Goal: Task Accomplishment & Management: Complete application form

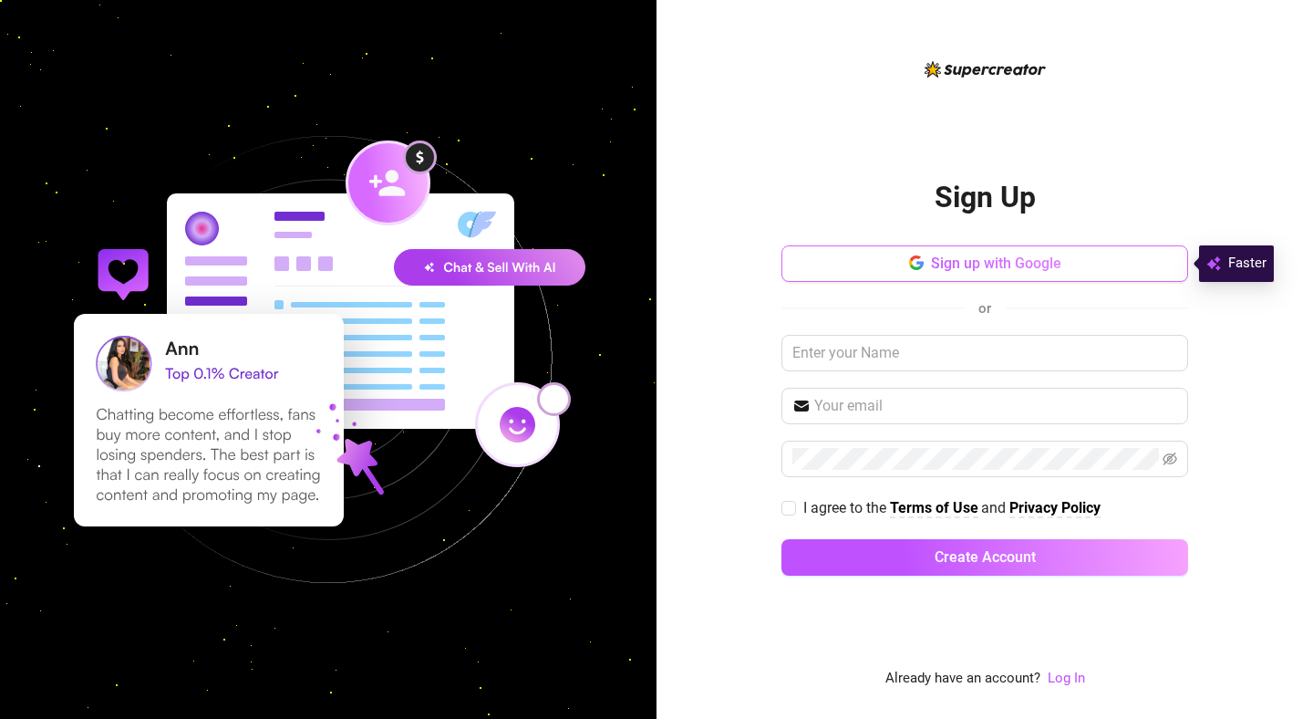
click at [877, 275] on button "Sign up with Google" at bounding box center [984, 263] width 407 height 36
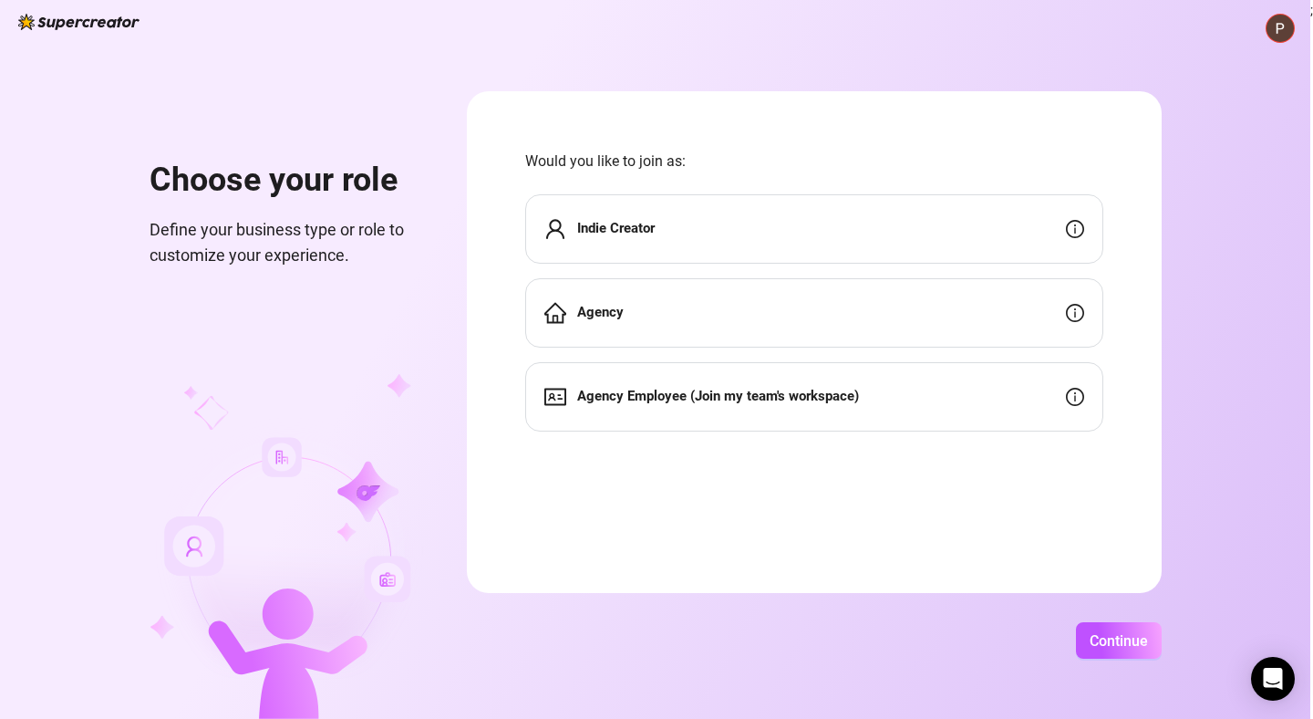
click at [709, 325] on div "Agency" at bounding box center [814, 312] width 578 height 69
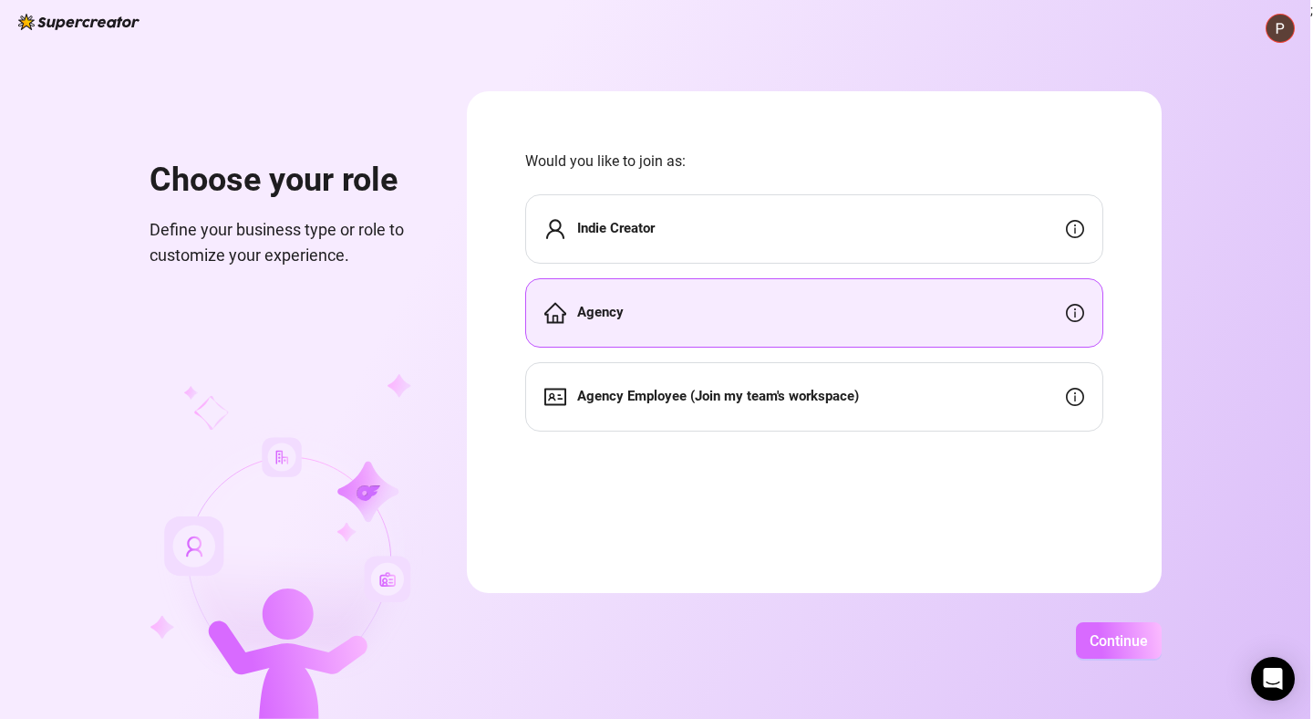
click at [1084, 642] on button "Continue" at bounding box center [1119, 640] width 86 height 36
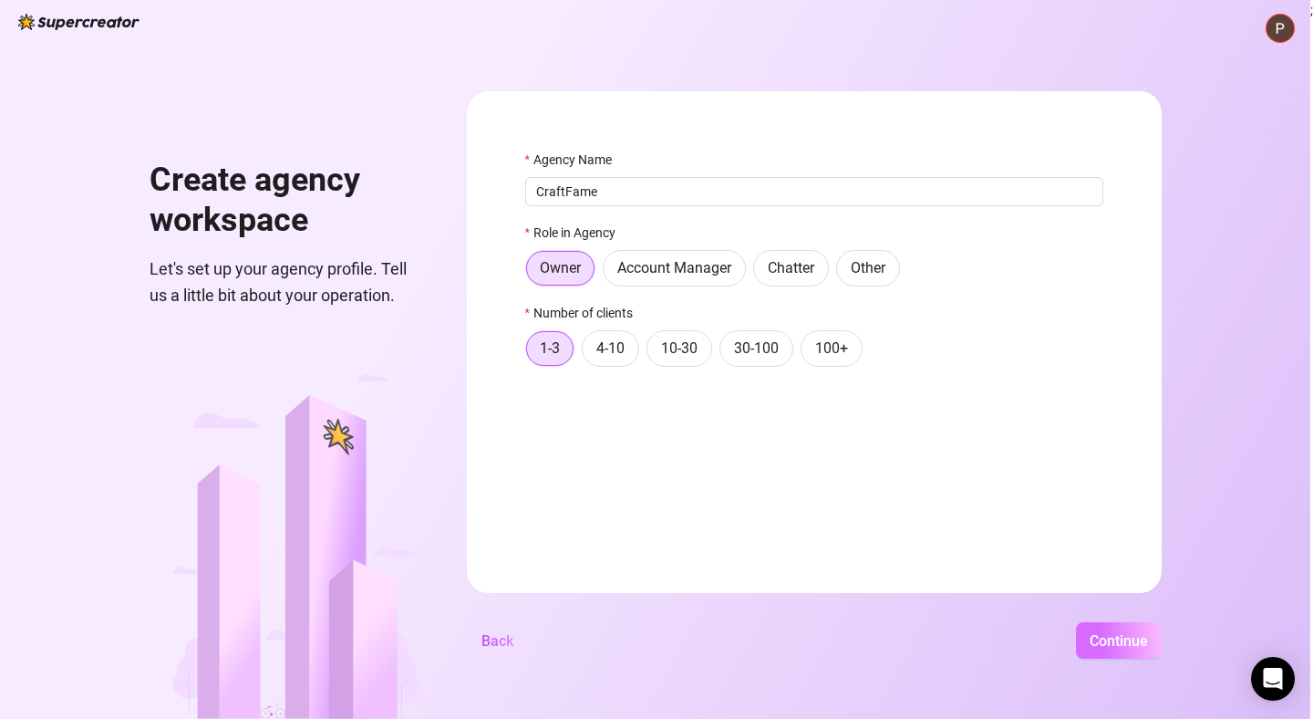
type input "CraftFame"
click at [1091, 647] on span "Continue" at bounding box center [1119, 640] width 58 height 17
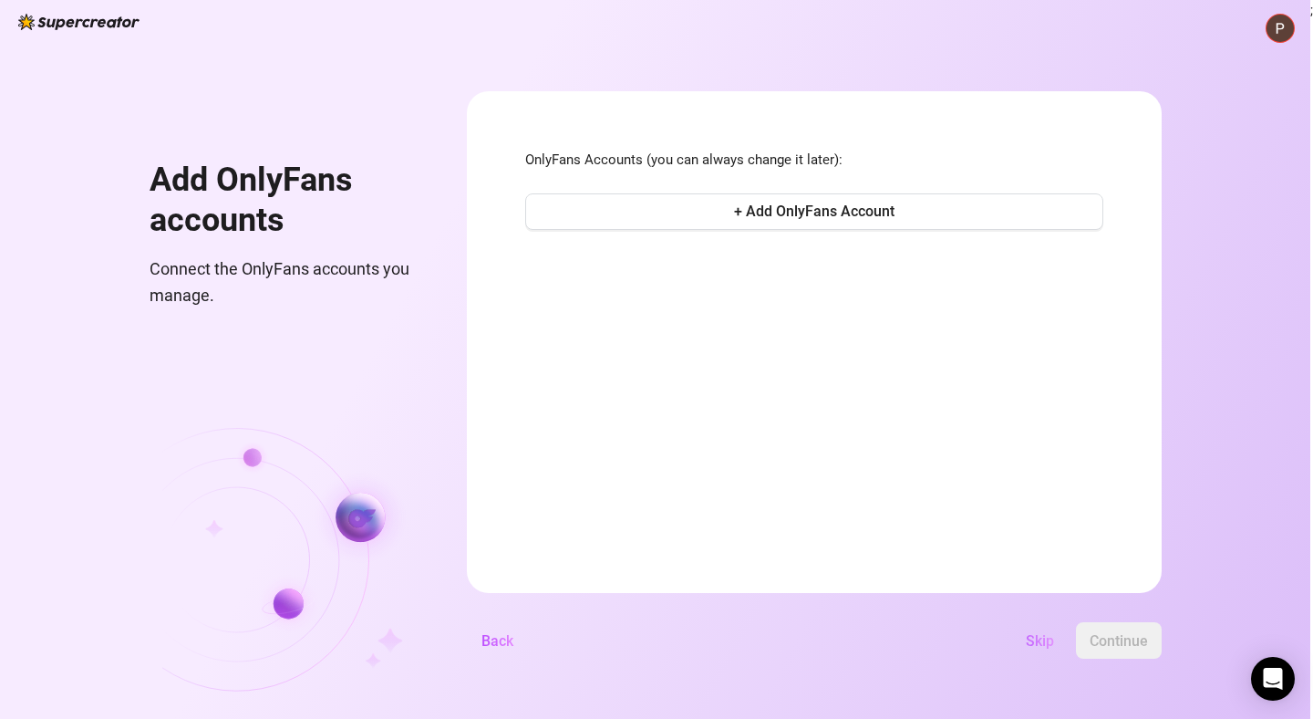
click at [1037, 629] on button "Skip" at bounding box center [1039, 640] width 57 height 36
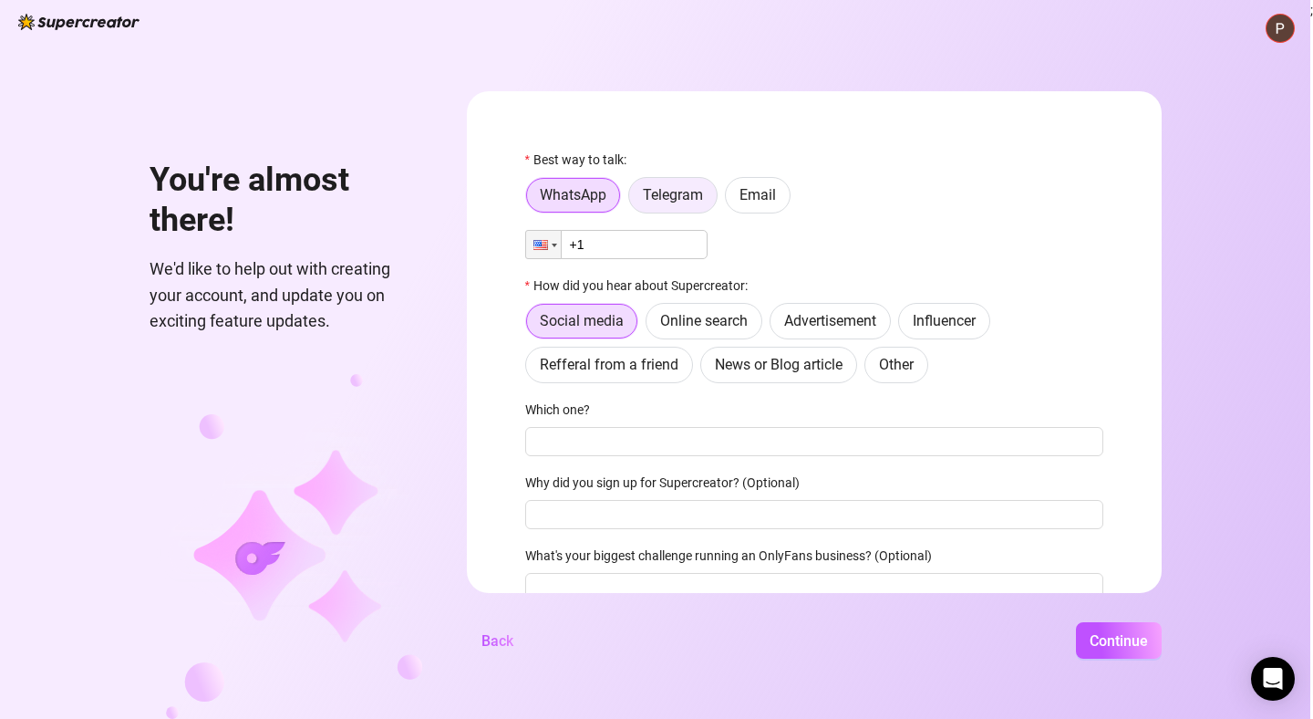
click at [650, 200] on span "Telegram" at bounding box center [673, 194] width 60 height 17
click at [634, 200] on input "Telegram" at bounding box center [634, 200] width 0 height 0
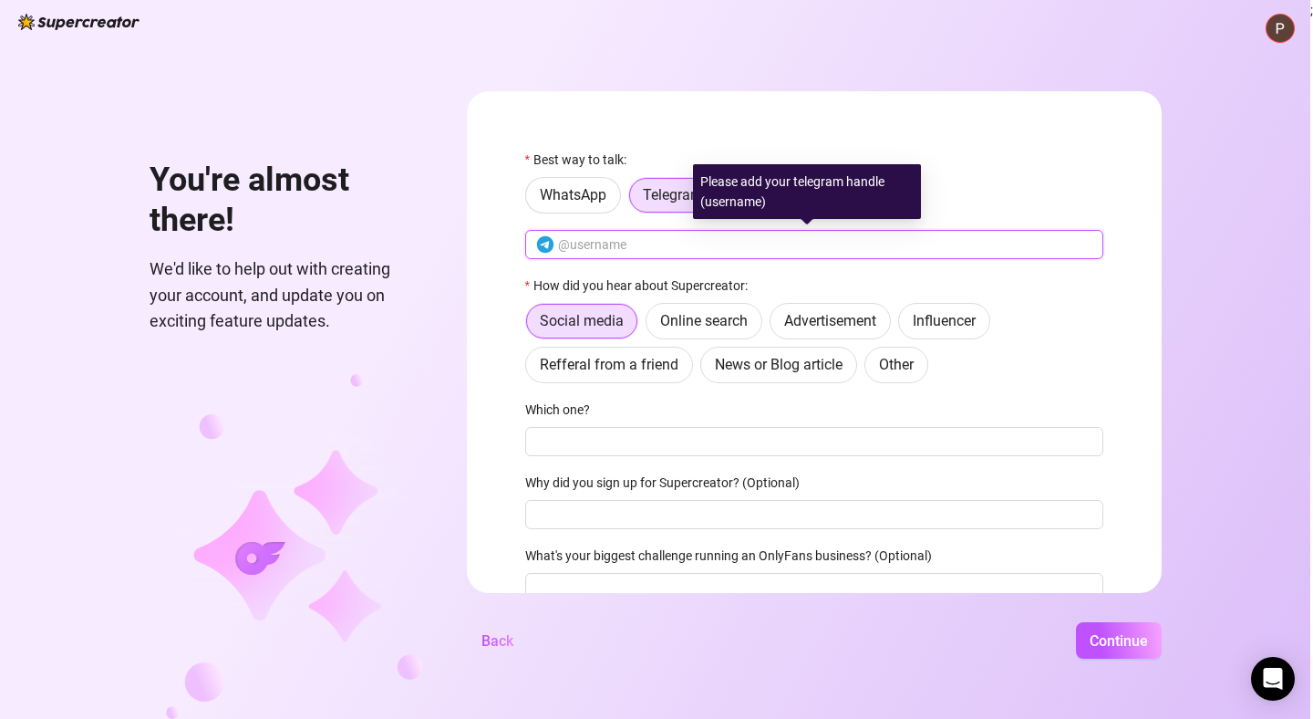
click at [665, 243] on input "text" at bounding box center [825, 244] width 534 height 20
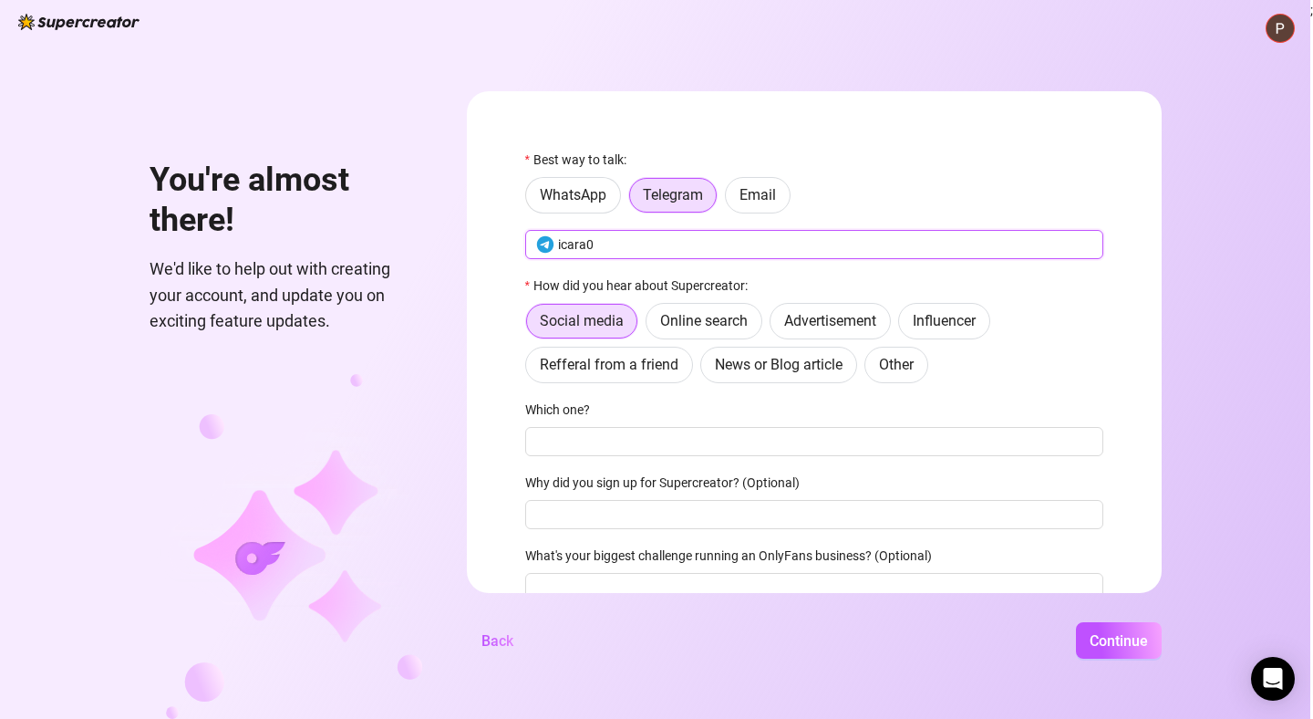
type input "icara0"
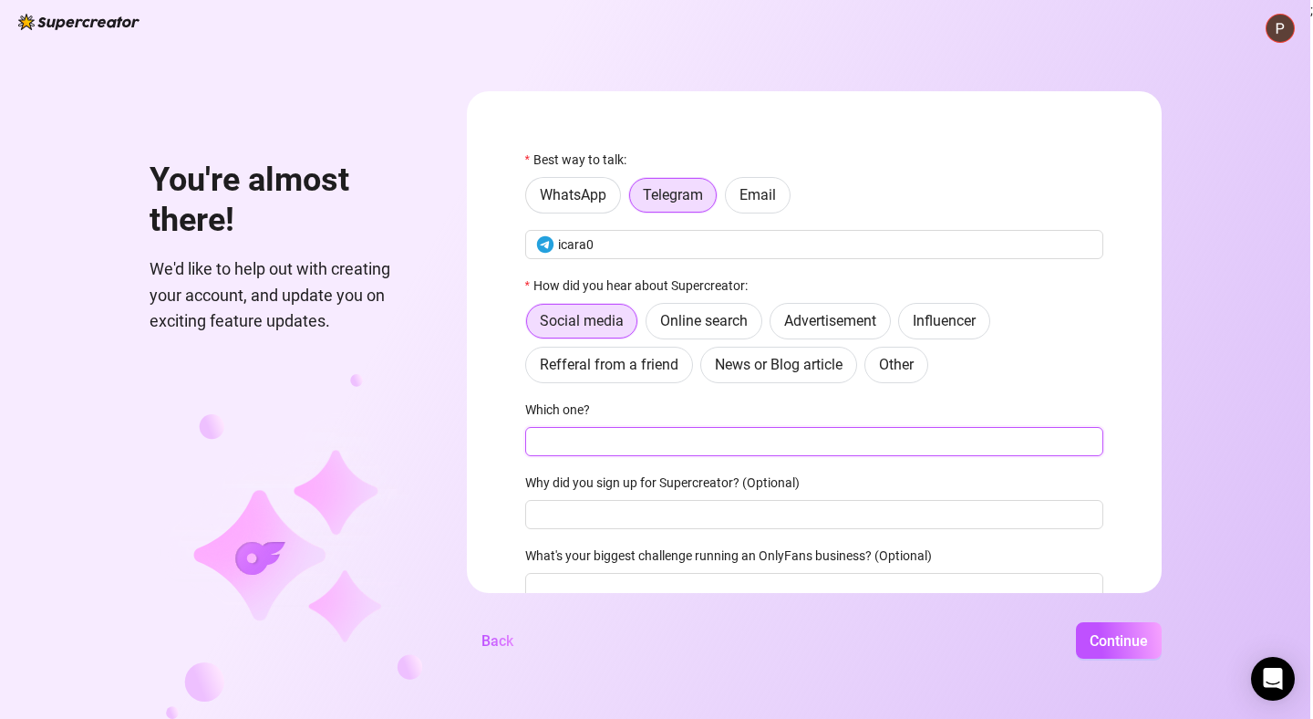
click at [677, 444] on input "Which one?" at bounding box center [814, 441] width 578 height 29
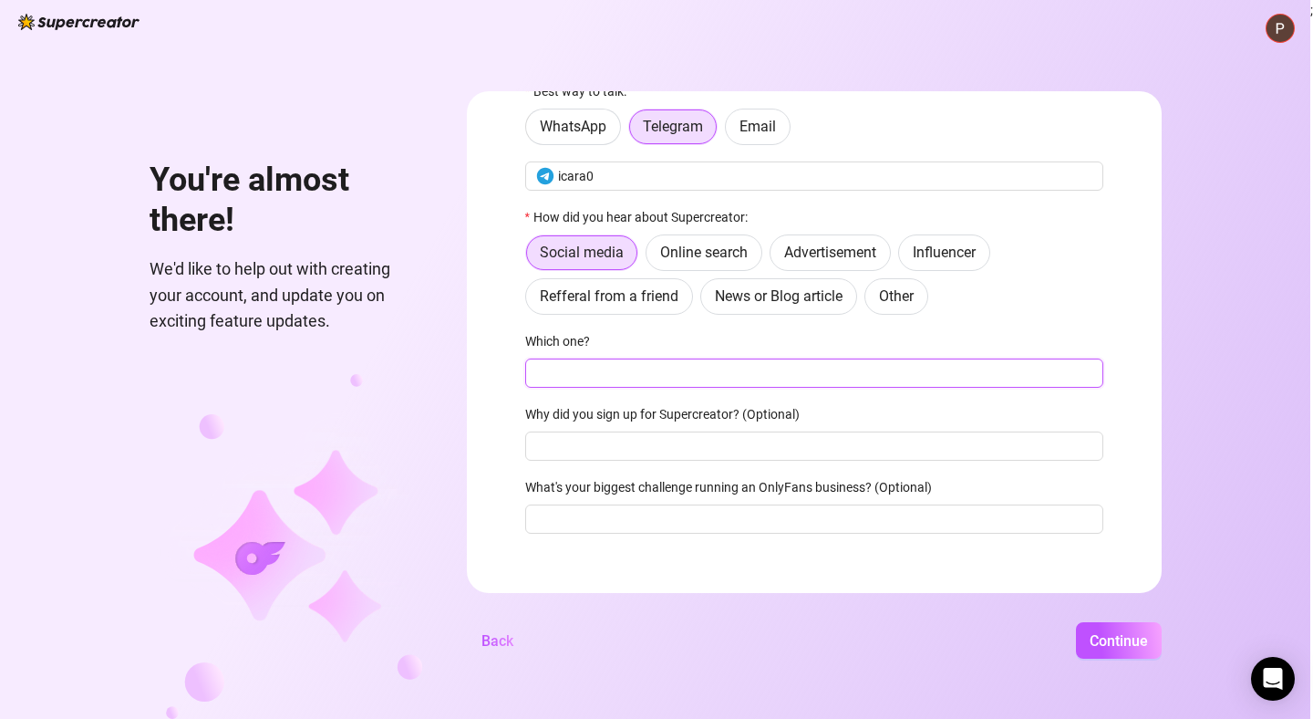
scroll to position [72, 0]
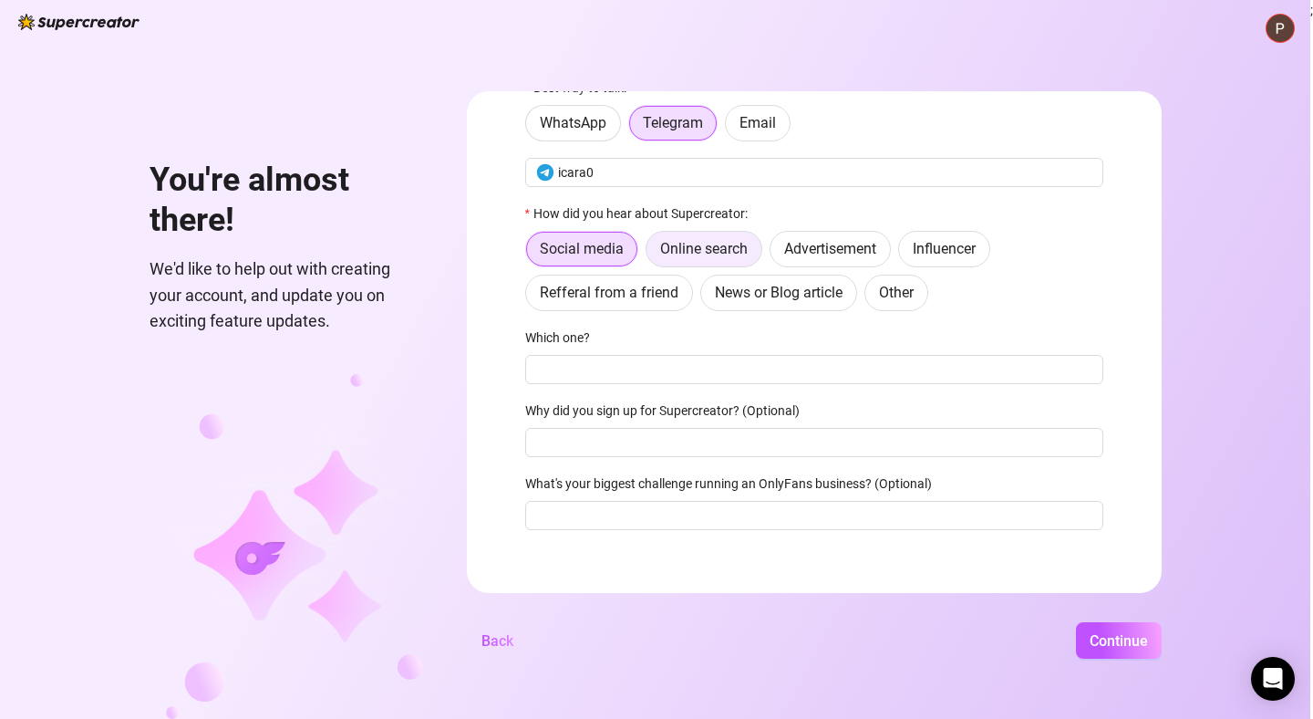
click at [706, 240] on label "Online search" at bounding box center [704, 249] width 117 height 36
click at [651, 253] on input "Online search" at bounding box center [651, 253] width 0 height 0
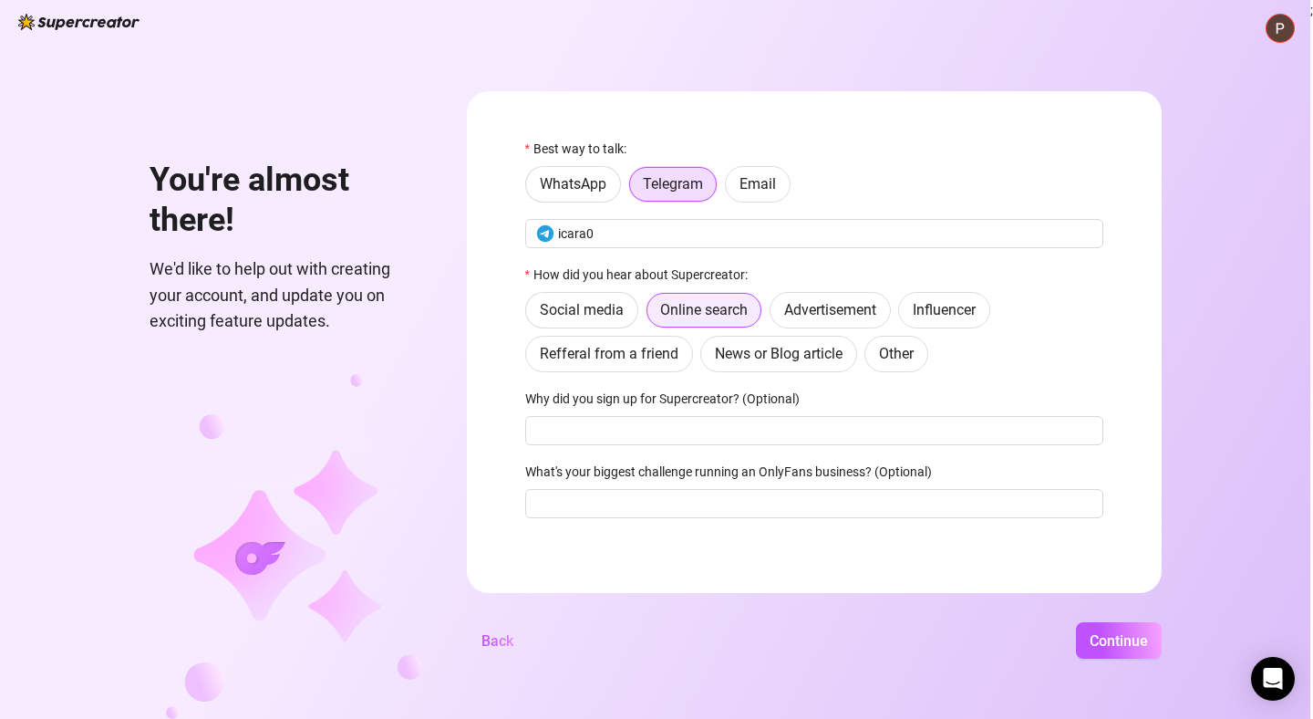
scroll to position [11, 0]
click at [882, 348] on span "Other" at bounding box center [896, 353] width 35 height 17
click at [870, 358] on input "Other" at bounding box center [870, 358] width 0 height 0
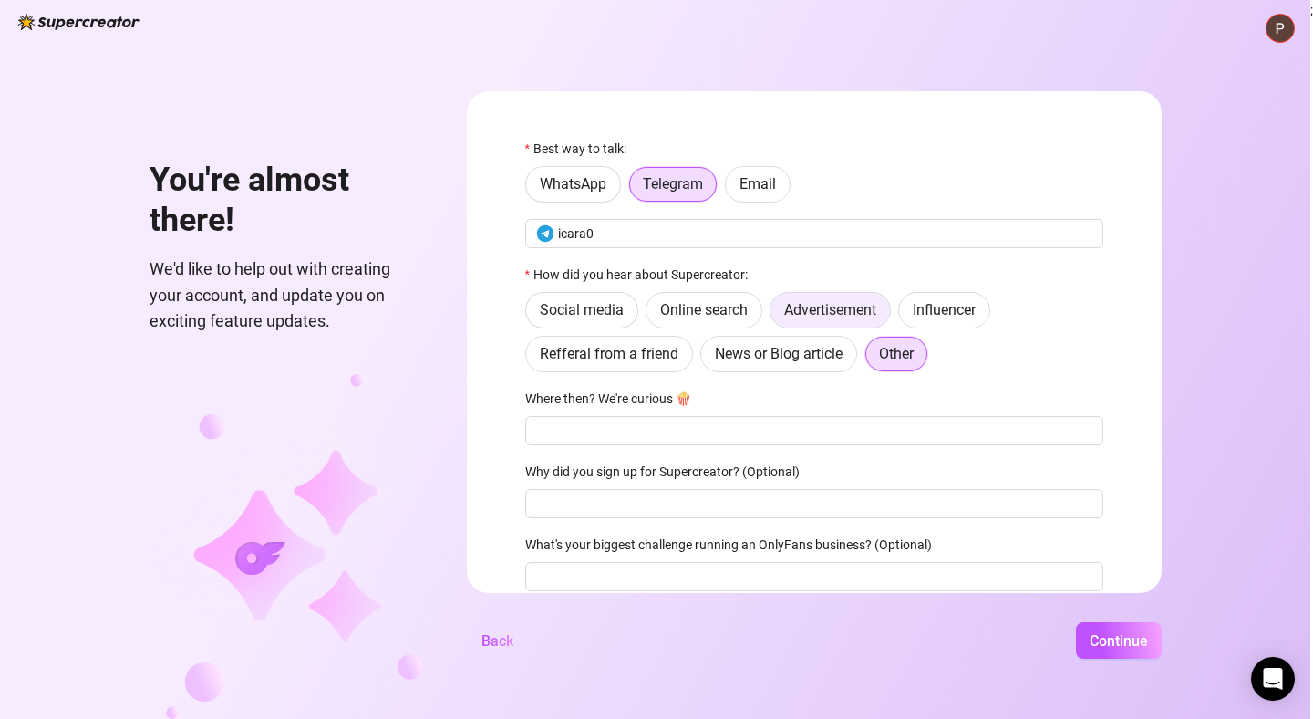
click at [836, 314] on span "Advertisement" at bounding box center [830, 309] width 92 height 17
click at [775, 315] on input "Advertisement" at bounding box center [775, 315] width 0 height 0
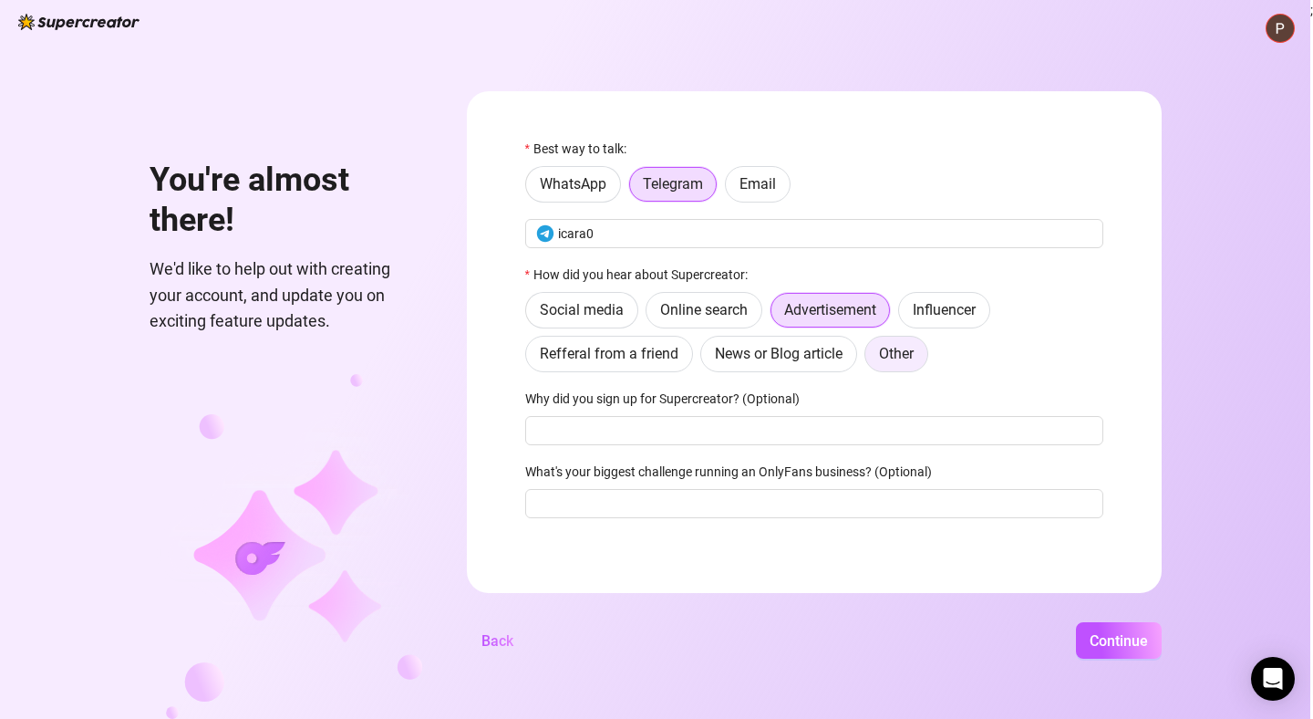
click at [897, 356] on span "Other" at bounding box center [896, 353] width 35 height 17
click at [870, 358] on input "Other" at bounding box center [870, 358] width 0 height 0
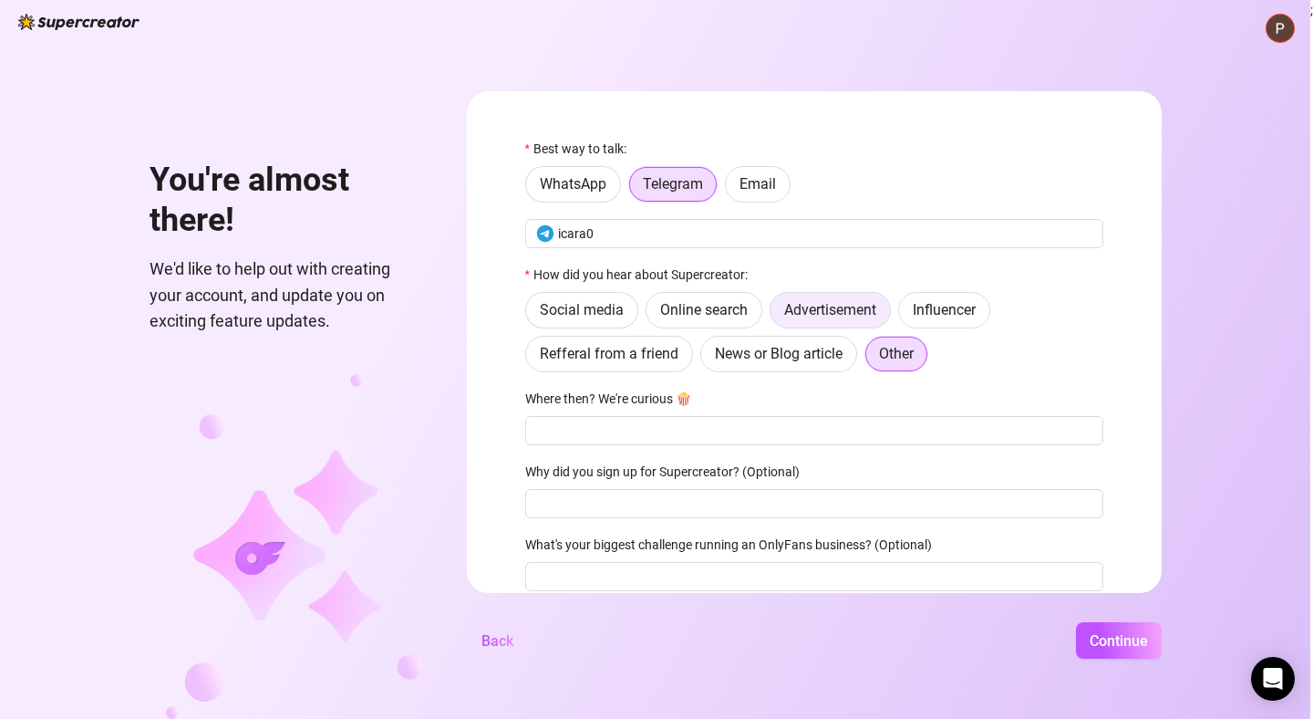
click at [847, 314] on span "Advertisement" at bounding box center [830, 309] width 92 height 17
click at [775, 315] on input "Advertisement" at bounding box center [775, 315] width 0 height 0
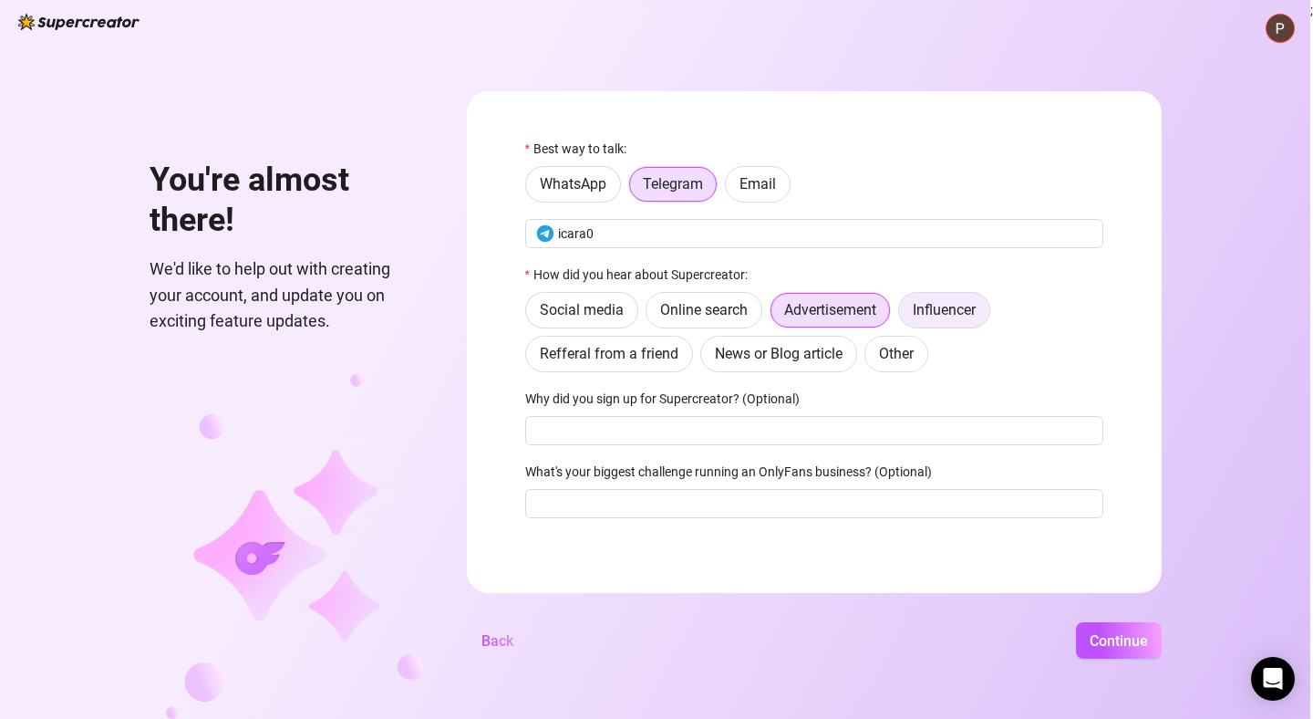
click at [950, 314] on span "Influencer" at bounding box center [944, 309] width 63 height 17
click at [904, 315] on input "Influencer" at bounding box center [904, 315] width 0 height 0
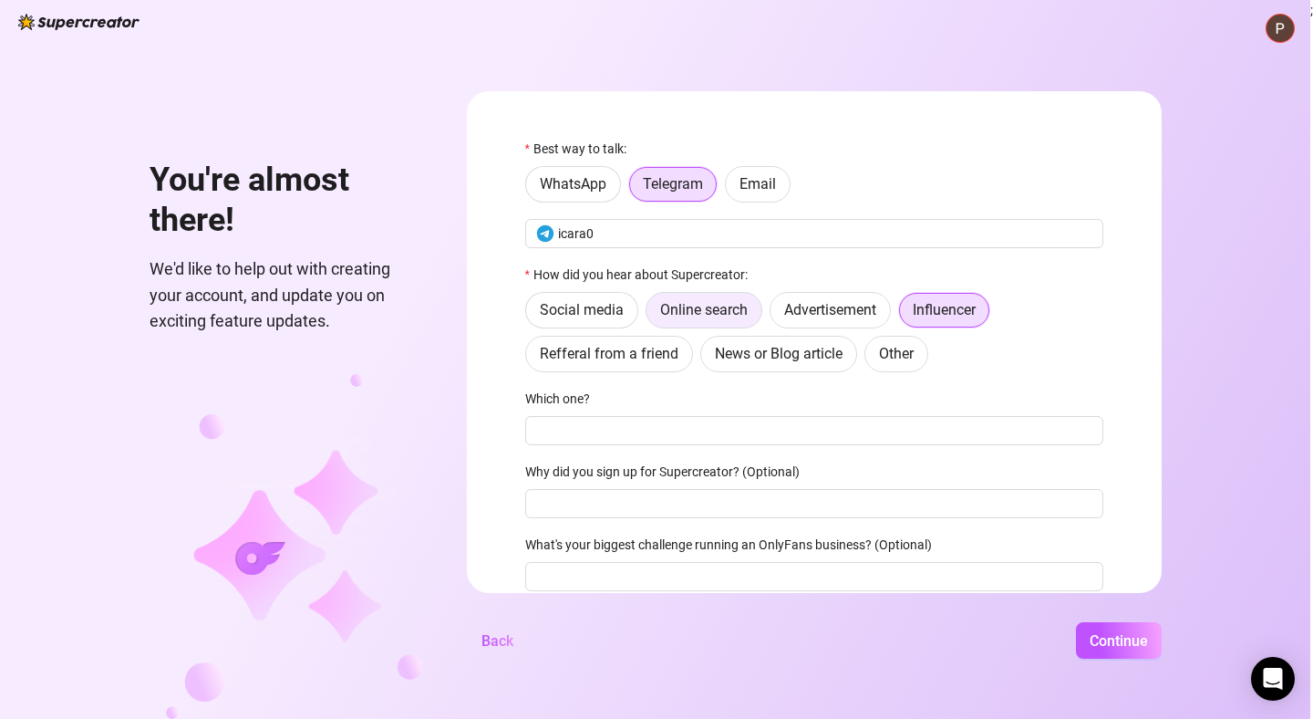
click at [709, 311] on span "Online search" at bounding box center [704, 309] width 88 height 17
click at [651, 315] on input "Online search" at bounding box center [651, 315] width 0 height 0
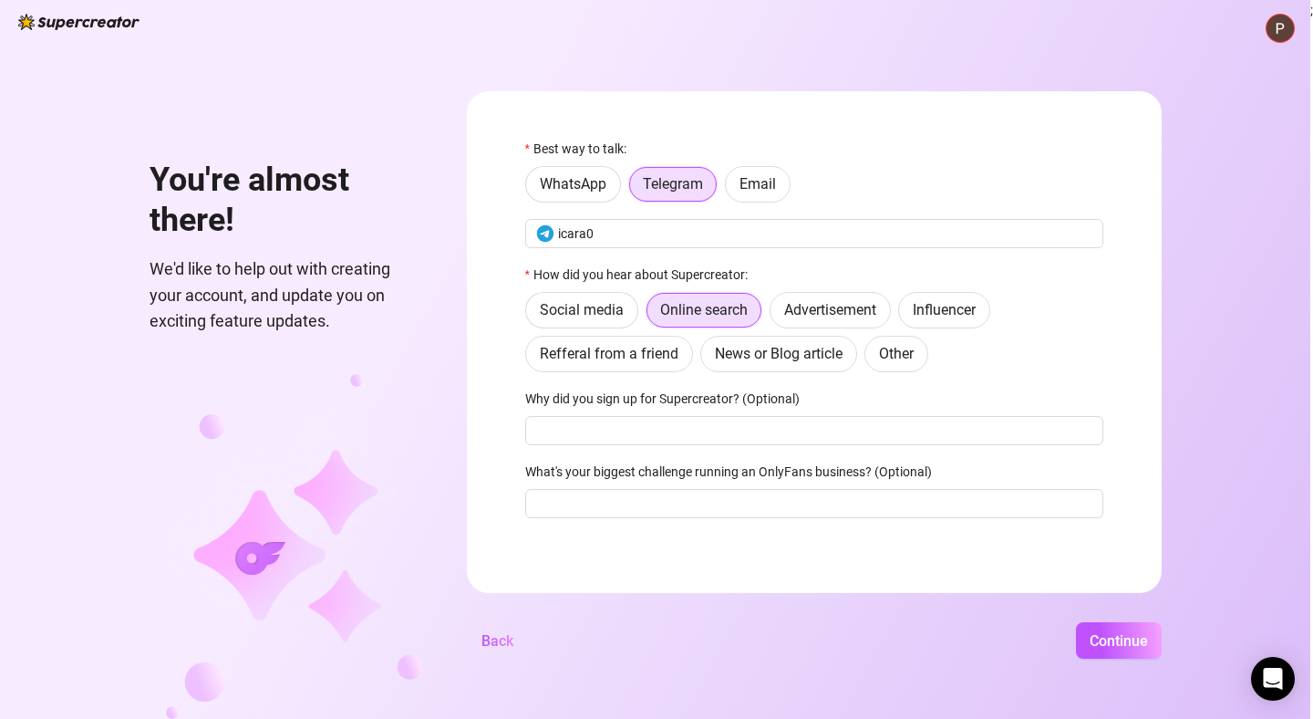
scroll to position [0, 0]
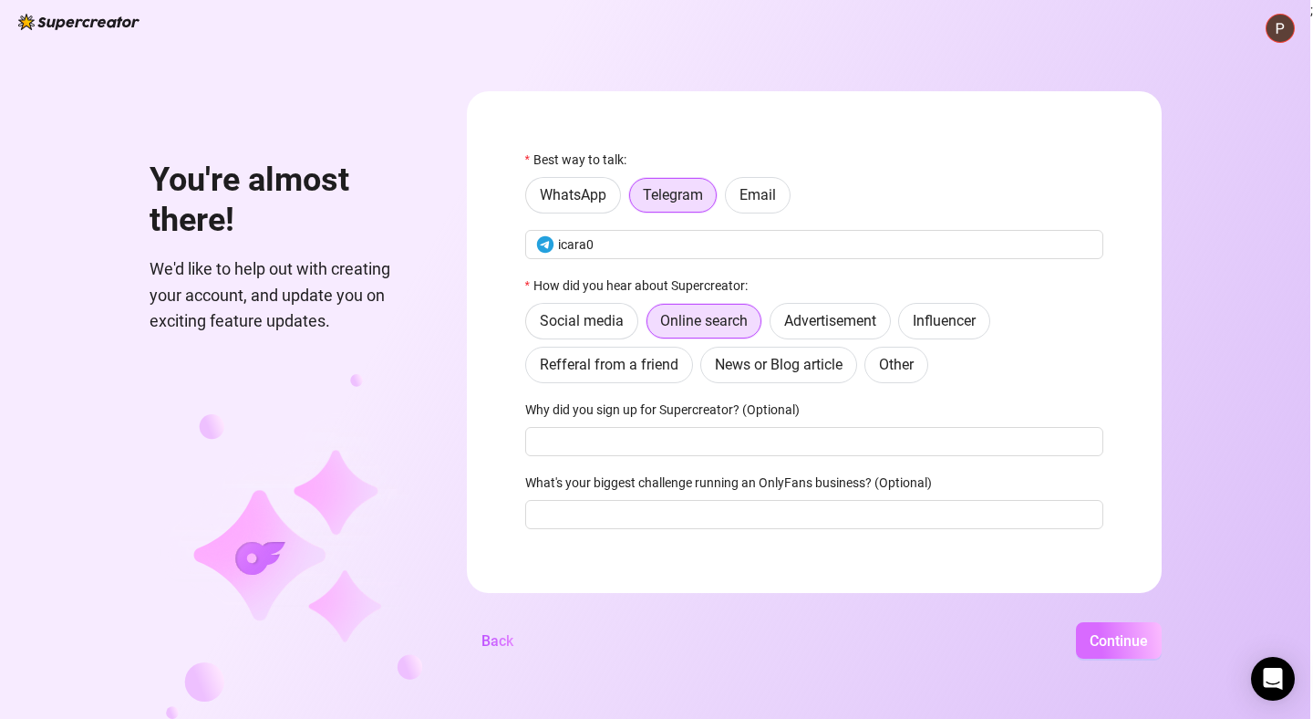
click at [1116, 644] on span "Continue" at bounding box center [1119, 640] width 58 height 17
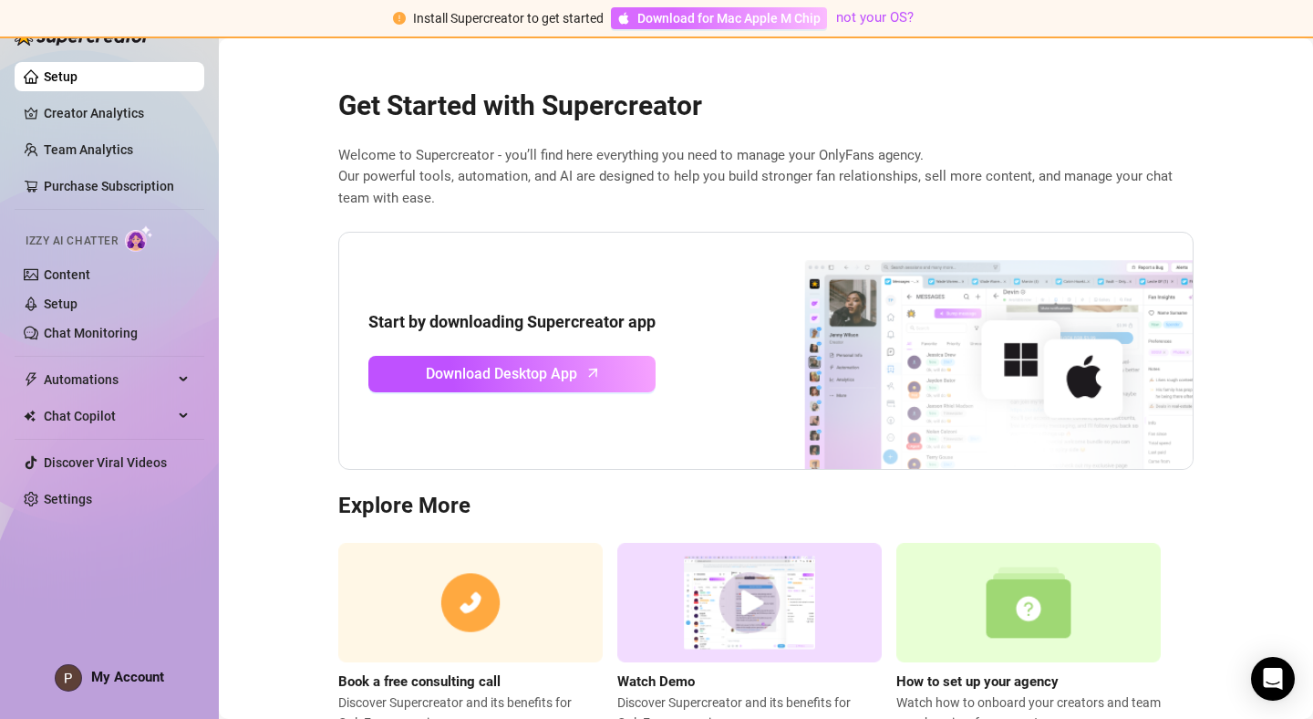
click at [750, 18] on span "Download for Mac Apple M Chip" at bounding box center [728, 18] width 183 height 20
click at [816, 119] on h2 "Get Started with Supercreator" at bounding box center [765, 105] width 855 height 35
